Goal: Information Seeking & Learning: Learn about a topic

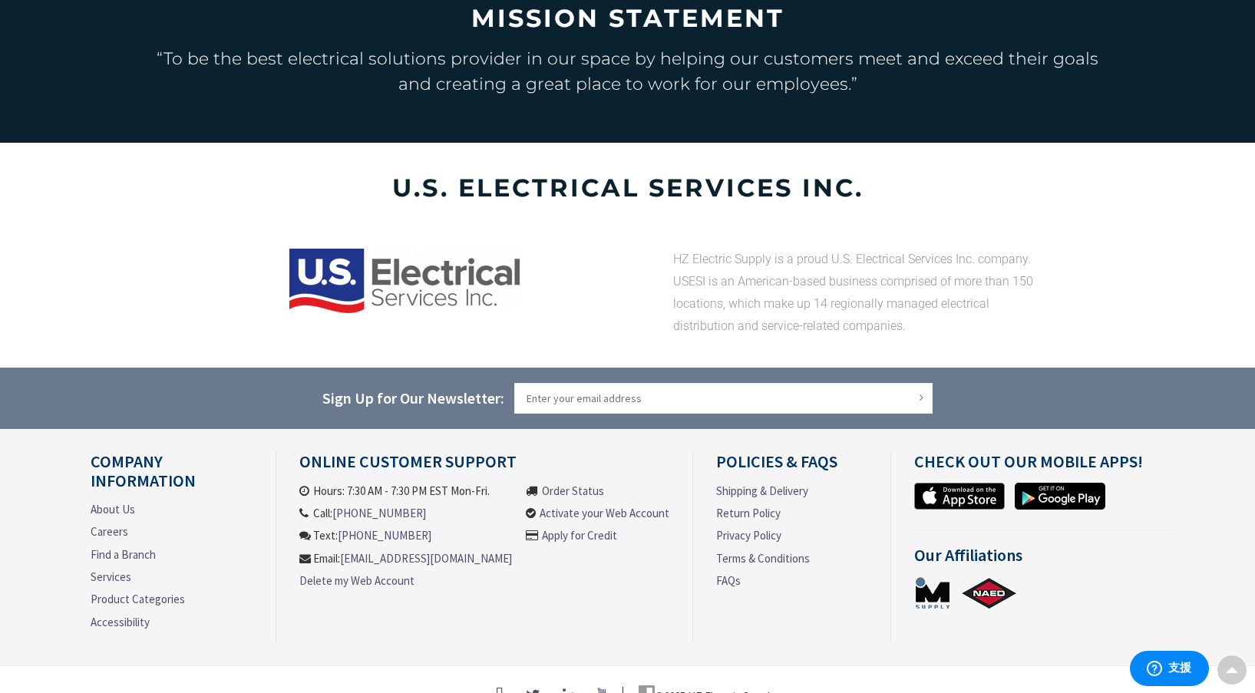
scroll to position [3113, 0]
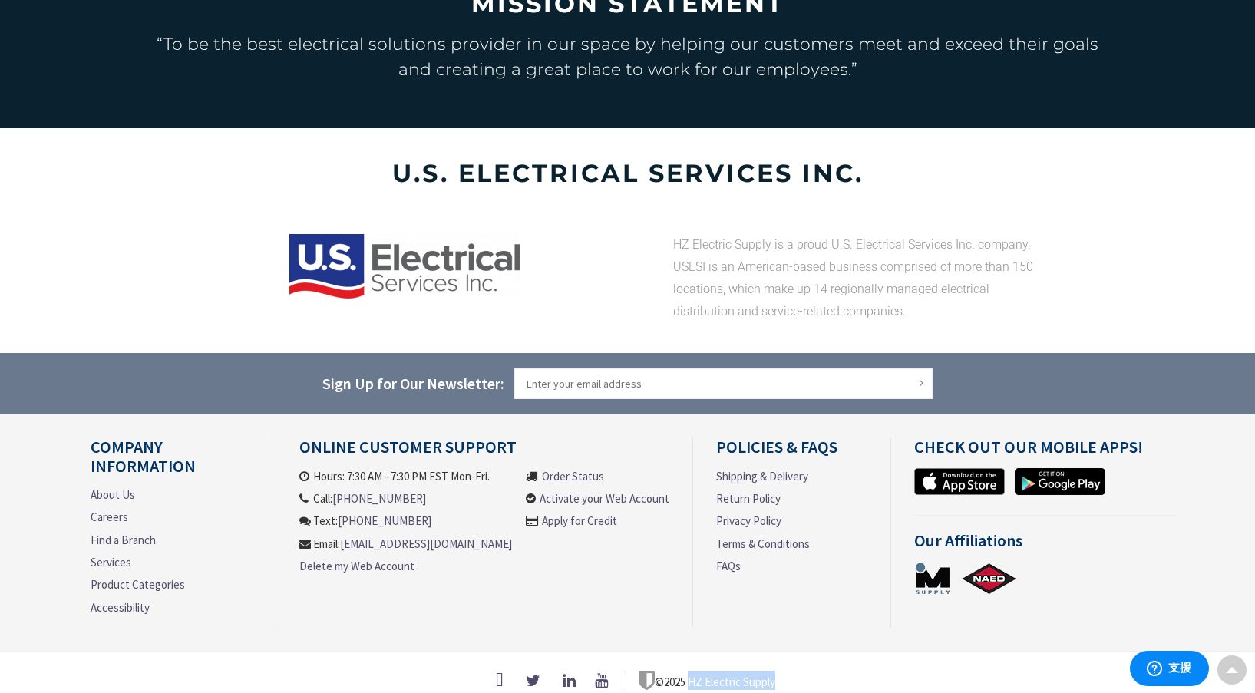
drag, startPoint x: 781, startPoint y: 662, endPoint x: 691, endPoint y: 665, distance: 89.9
click at [691, 671] on div "© 2025 HZ Electric Supply" at bounding box center [628, 681] width 1075 height 20
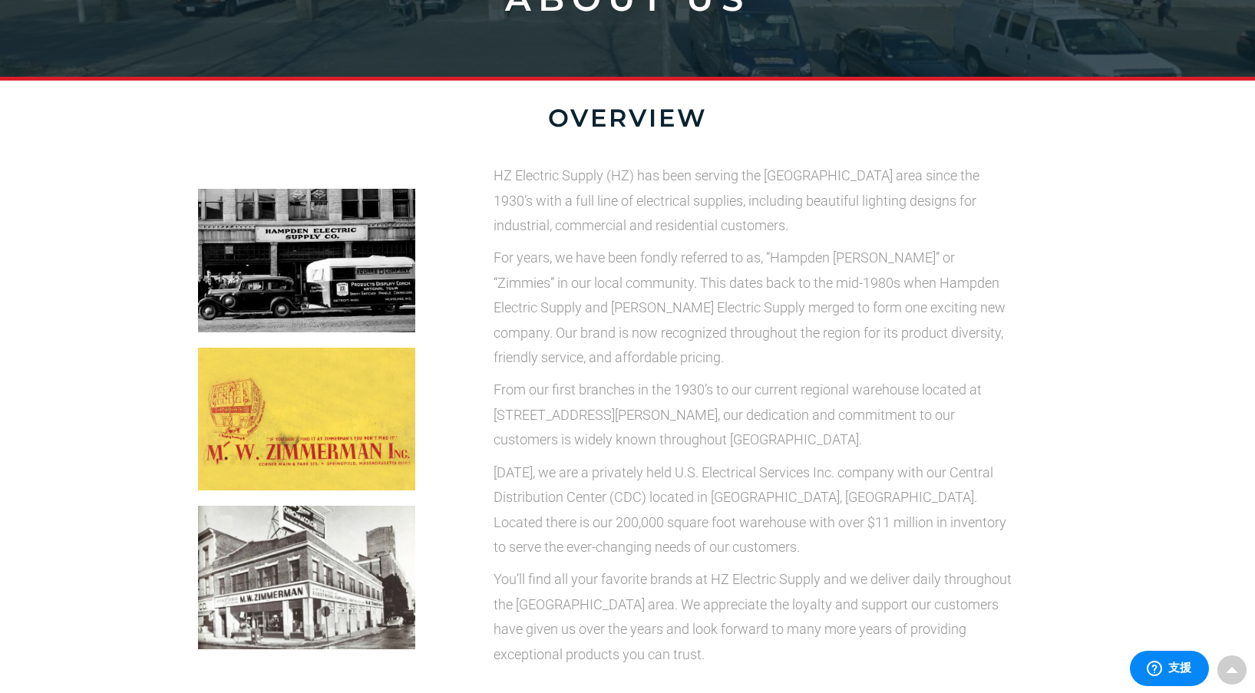
scroll to position [289, 0]
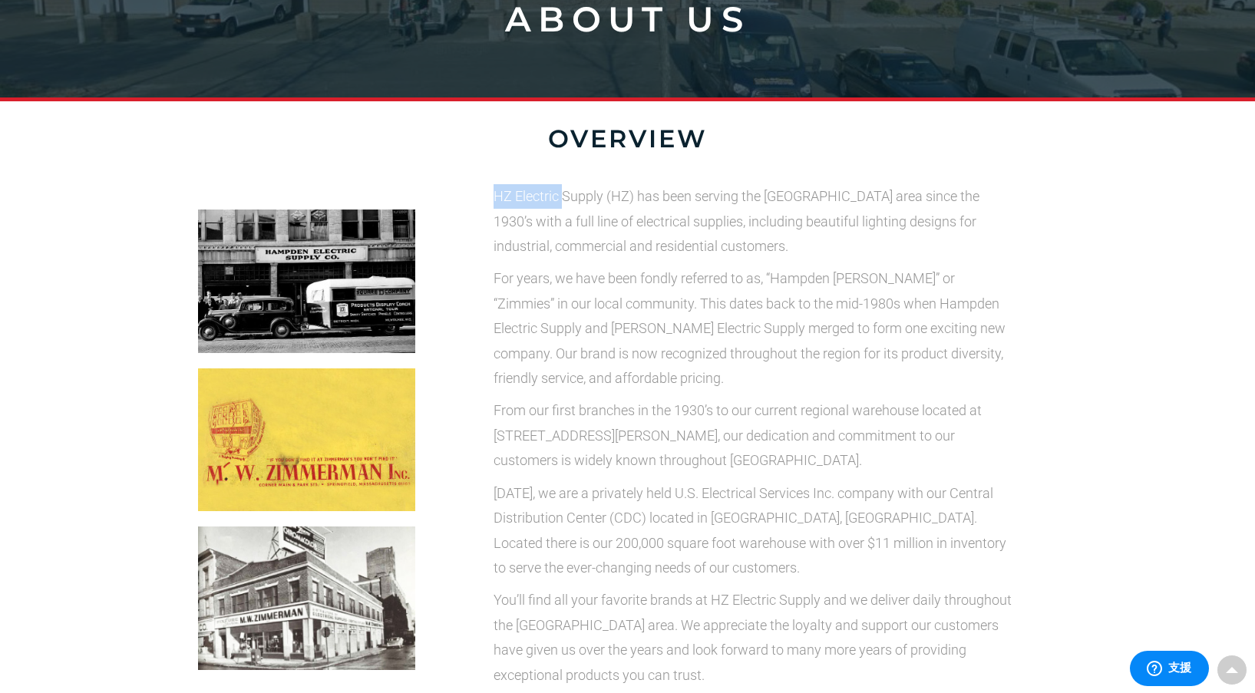
drag, startPoint x: 562, startPoint y: 197, endPoint x: 496, endPoint y: 197, distance: 66.0
click at [496, 197] on p "HZ Electric Supply (HZ) has been serving the [GEOGRAPHIC_DATA] area since the 1…" at bounding box center [756, 221] width 524 height 74
copy p "HZ Electric"
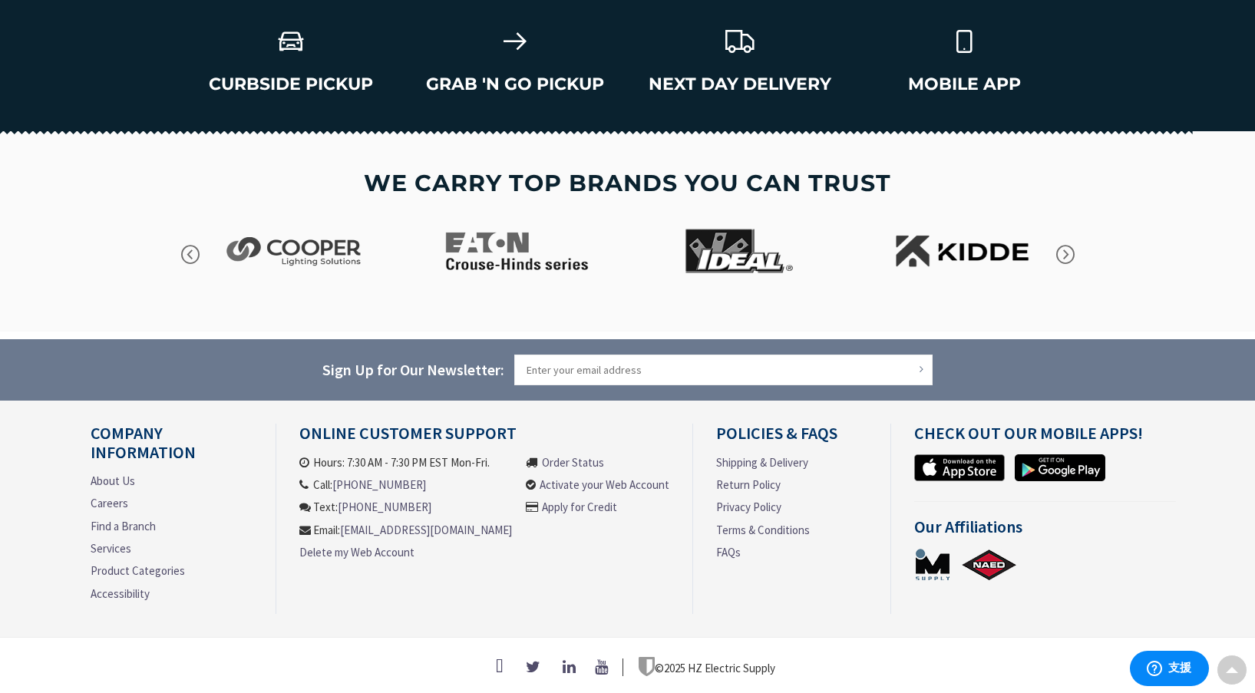
scroll to position [2127, 0]
click at [123, 481] on link "About Us" at bounding box center [113, 481] width 45 height 16
